Goal: Information Seeking & Learning: Understand process/instructions

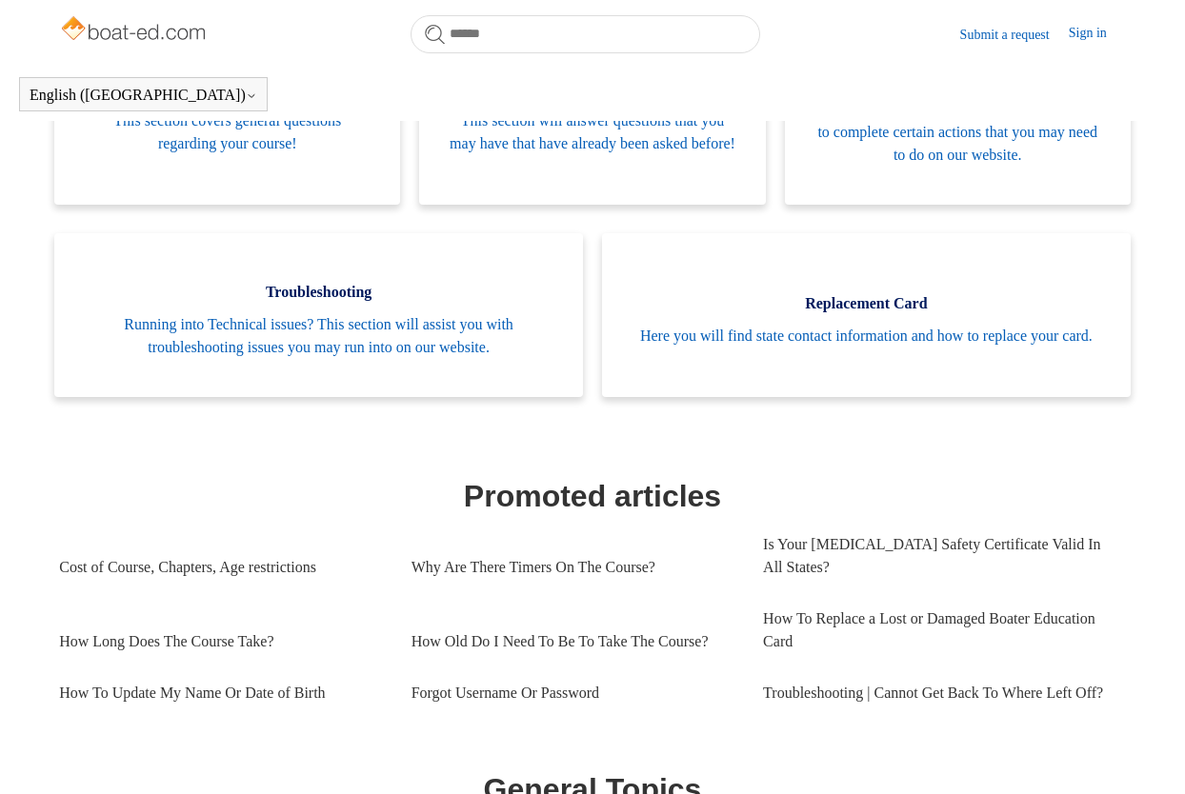
scroll to position [479, 0]
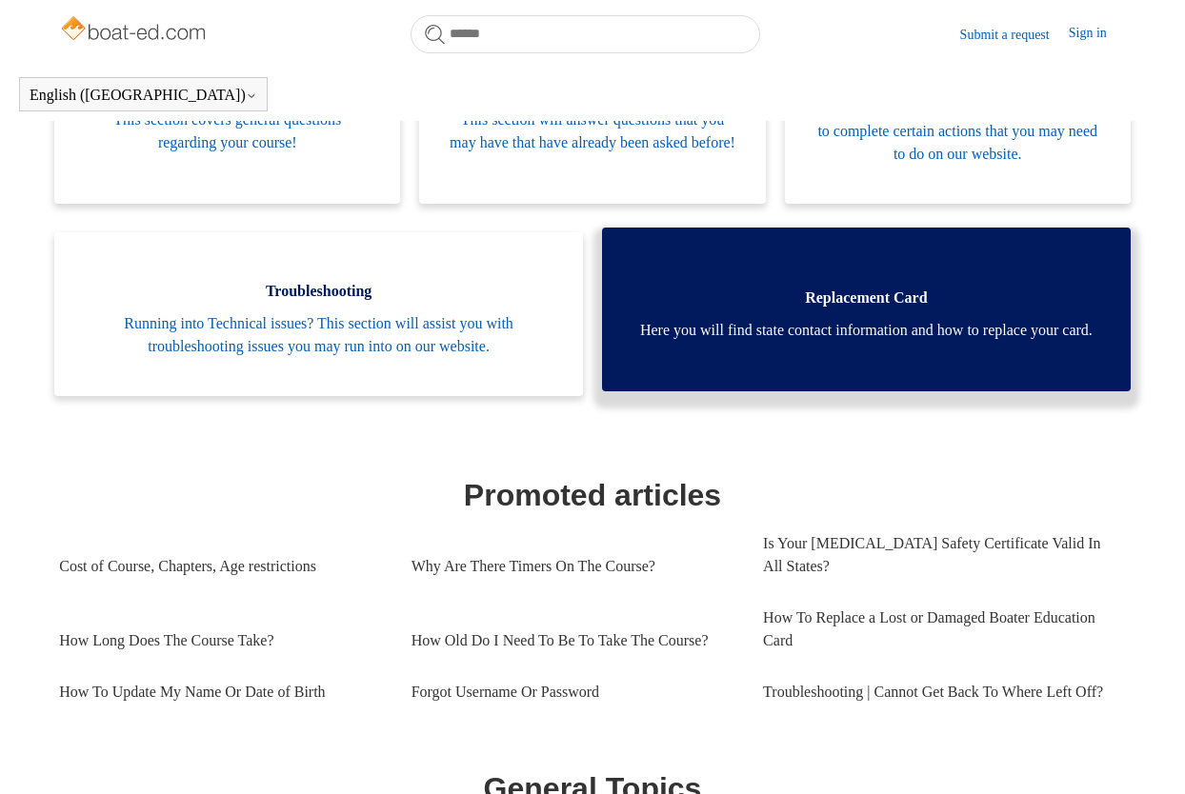
click at [878, 334] on span "Here you will find state contact information and how to replace your card." at bounding box center [865, 330] width 471 height 23
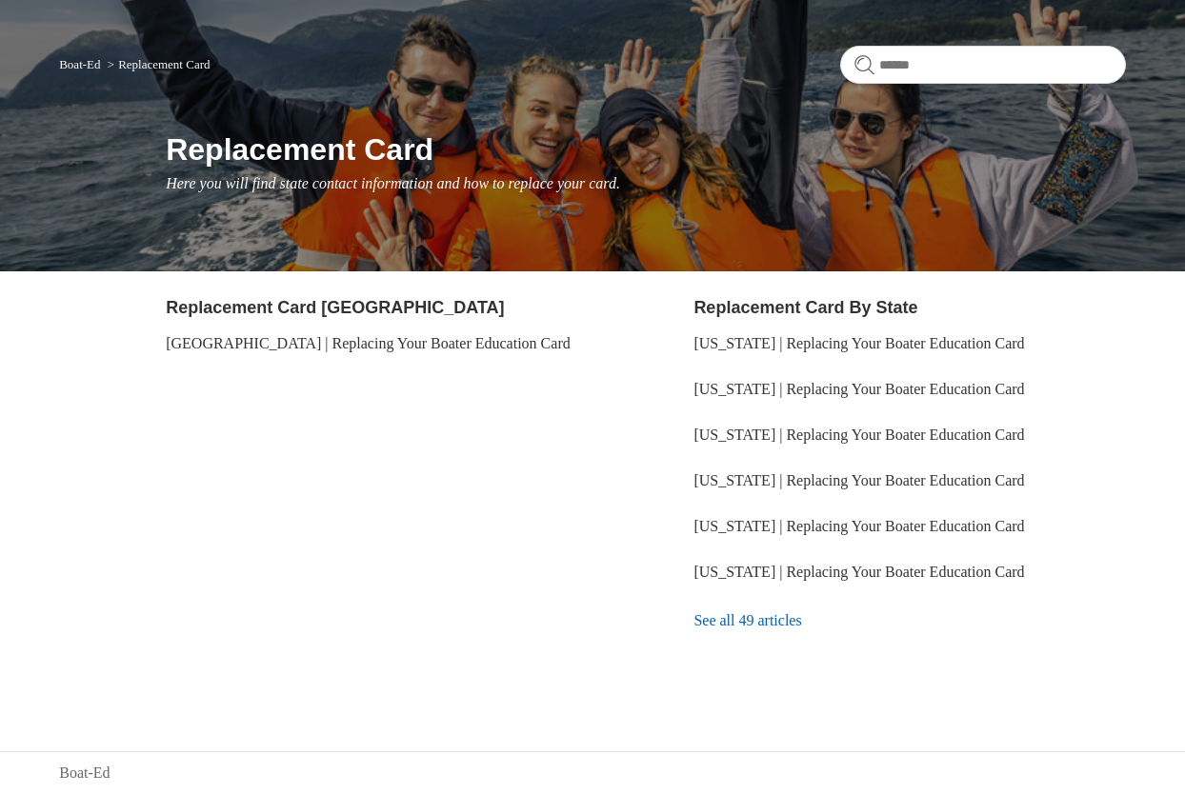
scroll to position [123, 0]
click at [774, 625] on link "See all 49 articles" at bounding box center [908, 620] width 431 height 51
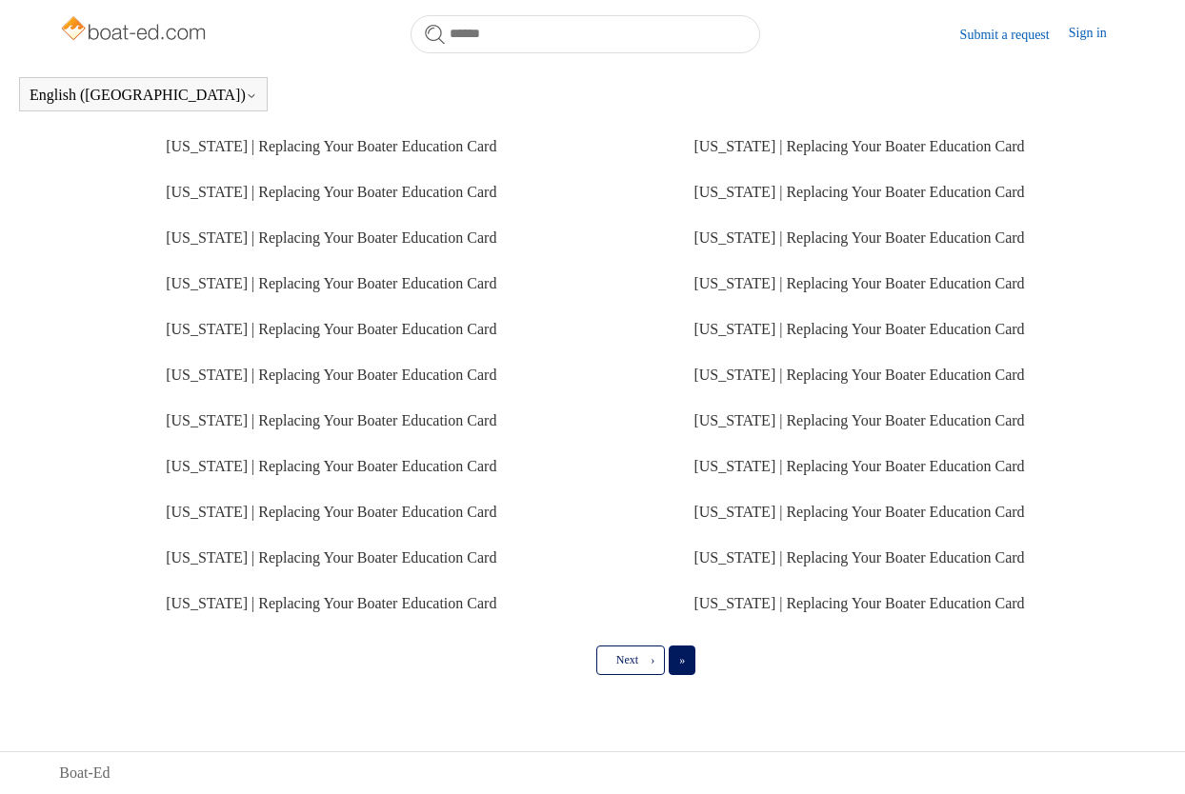
scroll to position [437, 0]
click at [684, 662] on span "»" at bounding box center [682, 659] width 6 height 13
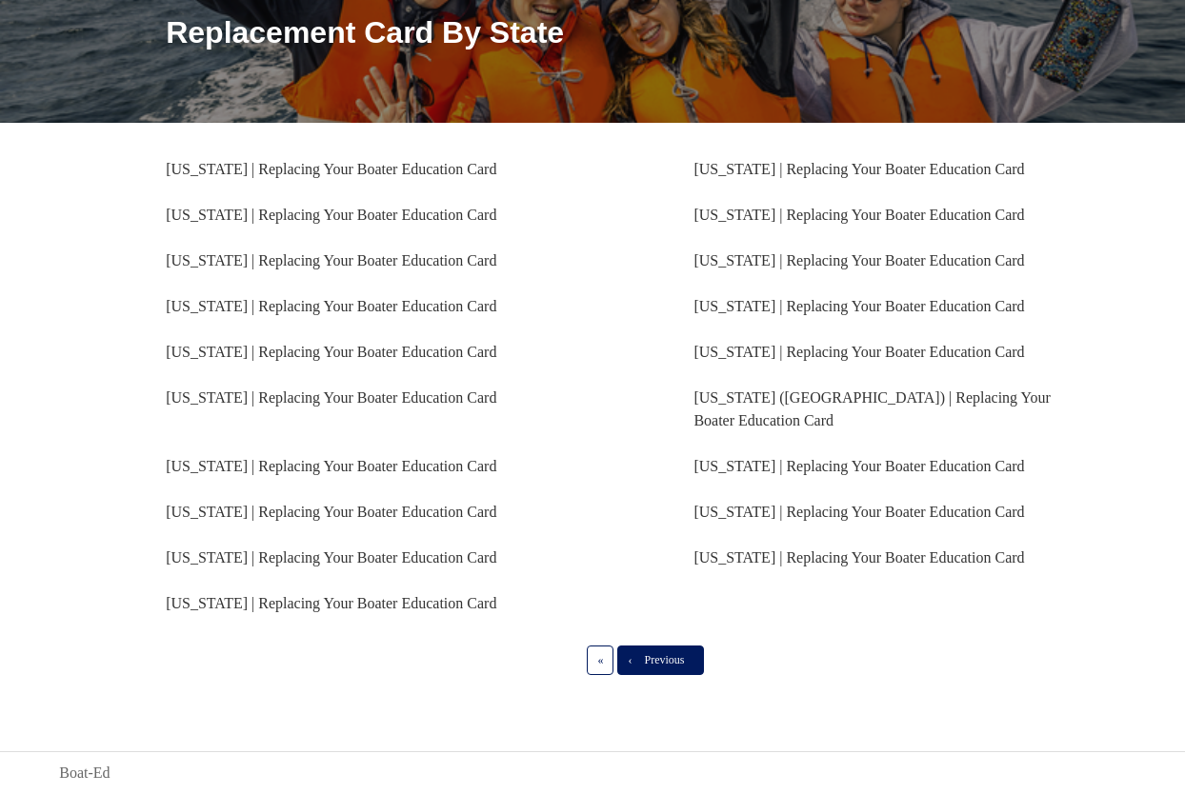
scroll to position [239, 0]
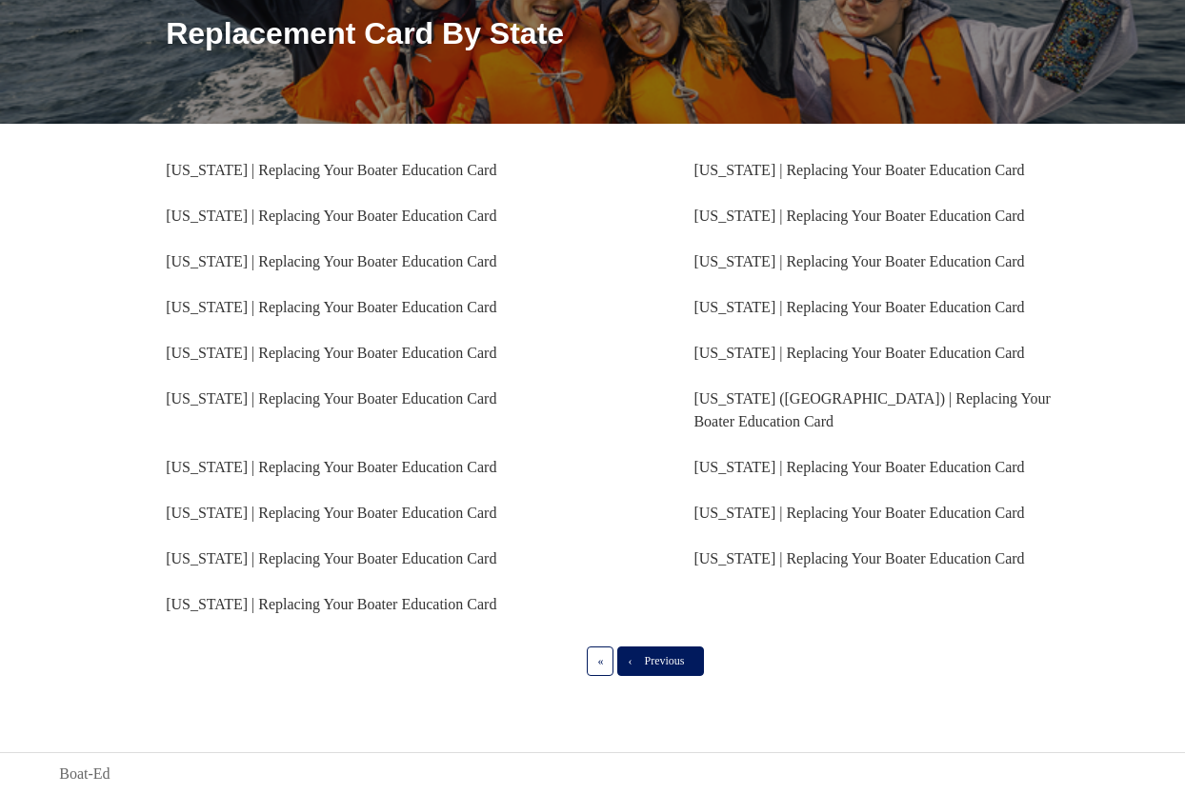
click at [671, 658] on span "Previous" at bounding box center [664, 660] width 40 height 13
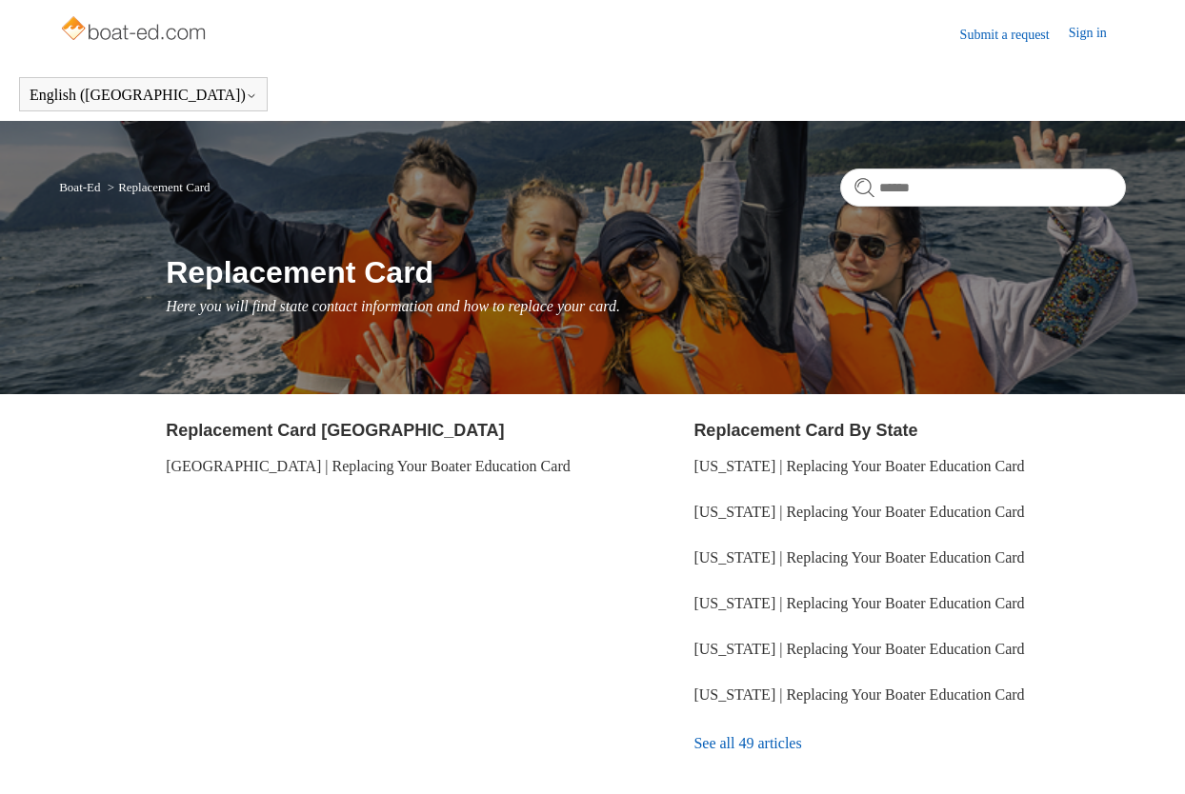
scroll to position [123, 0]
